Goal: Task Accomplishment & Management: Manage account settings

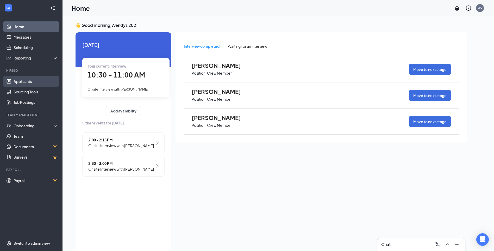
click at [23, 84] on link "Applicants" at bounding box center [36, 81] width 45 height 10
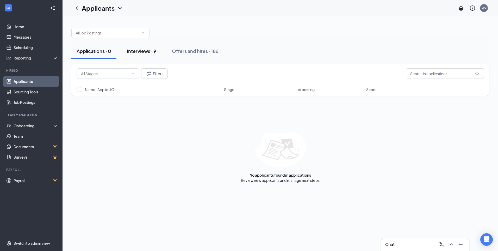
click at [138, 50] on div "Interviews · 9" at bounding box center [141, 51] width 29 height 7
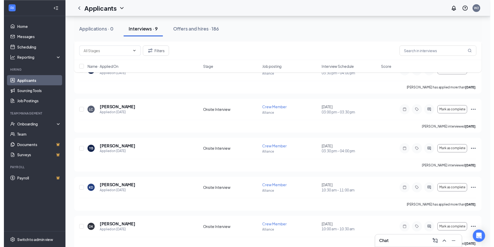
scroll to position [164, 0]
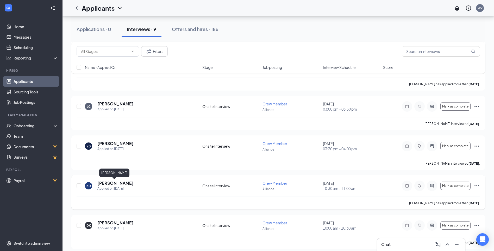
click at [114, 182] on h5 "[PERSON_NAME]" at bounding box center [115, 183] width 36 height 6
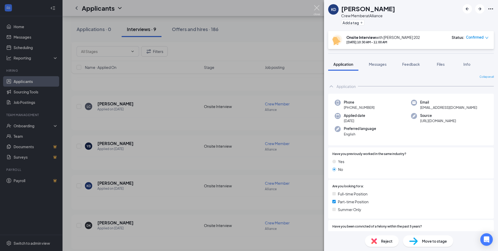
click at [316, 10] on img at bounding box center [317, 10] width 7 height 10
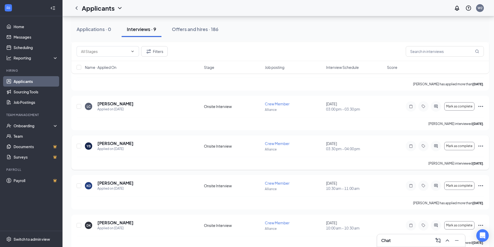
drag, startPoint x: 325, startPoint y: 121, endPoint x: 432, endPoint y: 156, distance: 111.8
click at [432, 156] on div "AS [PERSON_NAME] Applied on [DATE] Onsite Interview Crew Member Alliance [DATE]…" at bounding box center [280, 112] width 418 height 351
